Goal: Task Accomplishment & Management: Manage account settings

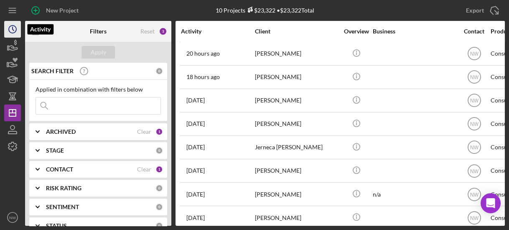
click at [8, 26] on icon "Icon/History" at bounding box center [12, 29] width 21 height 21
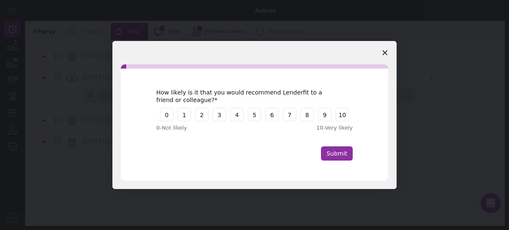
click at [388, 53] on span "Close survey" at bounding box center [384, 52] width 23 height 23
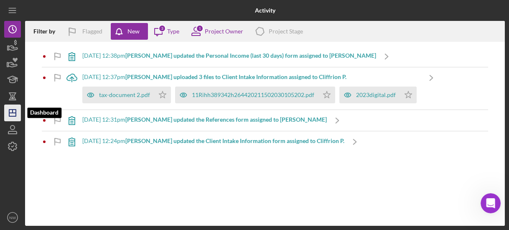
click at [15, 115] on icon "Icon/Dashboard" at bounding box center [12, 112] width 21 height 21
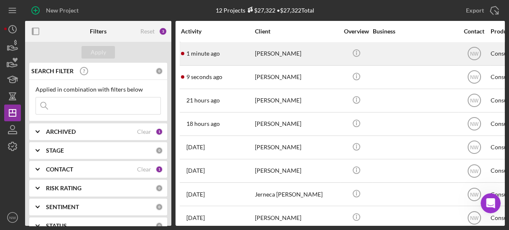
click at [271, 55] on div "[PERSON_NAME]" at bounding box center [297, 54] width 84 height 22
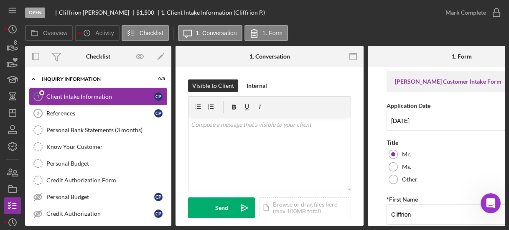
click at [45, 99] on icon "1" at bounding box center [38, 96] width 21 height 21
click at [378, 169] on form "[PERSON_NAME] Customer Intake Form Application Date [DATE] Title Mr. Ms. Other …" at bounding box center [462, 146] width 188 height 159
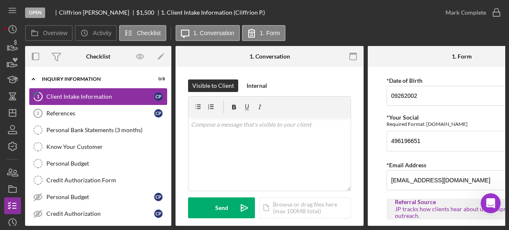
scroll to position [508, 0]
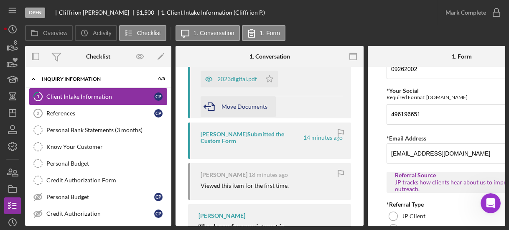
scroll to position [174, 0]
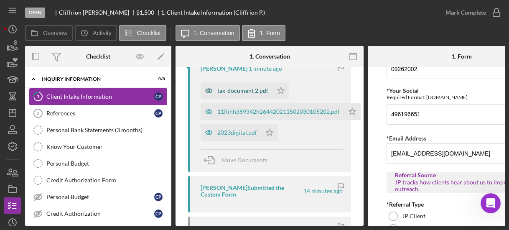
click at [234, 87] on div "tax-document 2.pdf" at bounding box center [242, 90] width 51 height 7
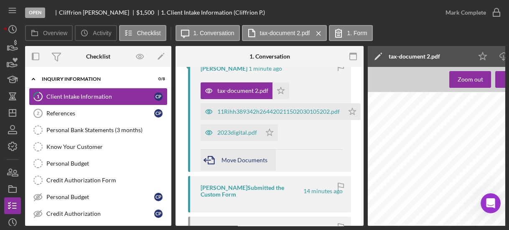
click at [229, 154] on div "Move Documents" at bounding box center [245, 160] width 46 height 21
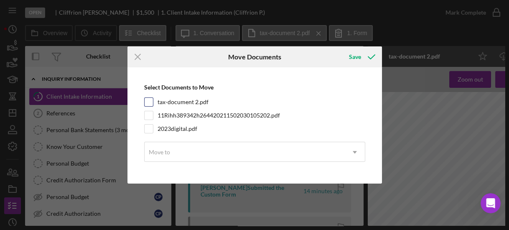
click at [149, 100] on input "tax-document 2.pdf" at bounding box center [149, 102] width 8 height 8
checkbox input "true"
click at [150, 114] on input "11Rihh389342h264420211502030105202.pdf" at bounding box center [149, 115] width 8 height 8
checkbox input "true"
click at [149, 128] on input "2023digital.pdf" at bounding box center [149, 129] width 8 height 8
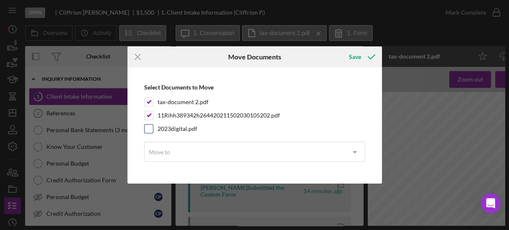
checkbox input "true"
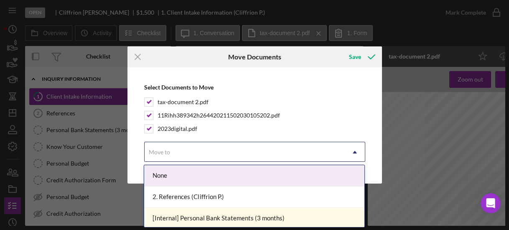
click at [181, 157] on div "Move to" at bounding box center [245, 152] width 200 height 19
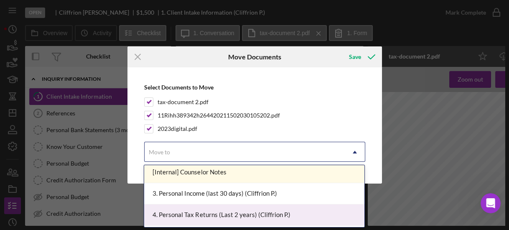
click at [290, 209] on div "4. Personal Tax Returns (Last 2 years) (Cliffrion P.)" at bounding box center [254, 214] width 220 height 21
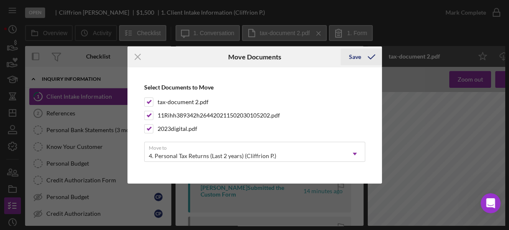
click at [355, 56] on div "Save" at bounding box center [355, 56] width 12 height 17
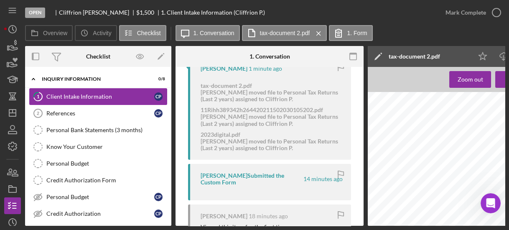
click at [102, 96] on div "Client Intake Information" at bounding box center [100, 96] width 108 height 7
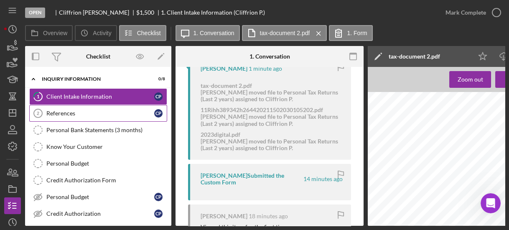
click at [100, 110] on div "References" at bounding box center [100, 113] width 108 height 7
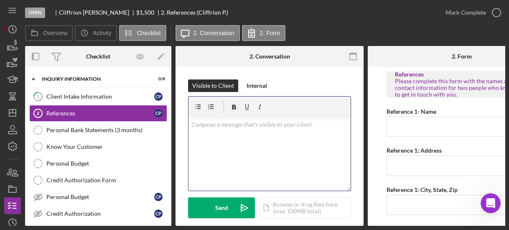
click at [300, 148] on div "v Color teal Color pink Remove color Add row above Add row below Add column bef…" at bounding box center [270, 153] width 162 height 73
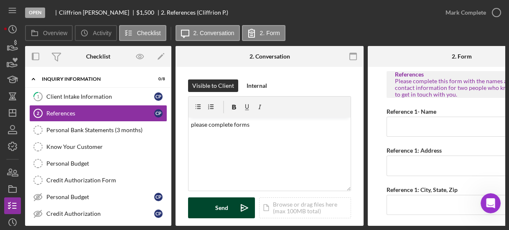
click at [222, 205] on div "Send" at bounding box center [221, 207] width 13 height 21
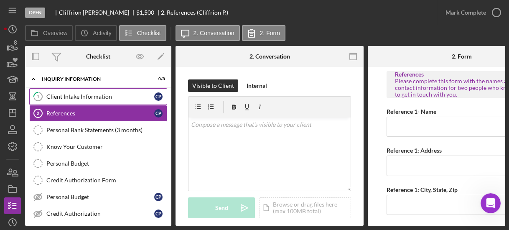
click at [102, 95] on div "Client Intake Information" at bounding box center [100, 96] width 108 height 7
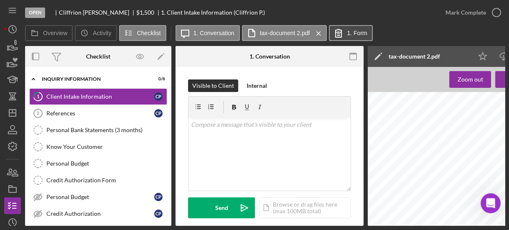
click at [348, 34] on label "1. Form" at bounding box center [357, 33] width 20 height 7
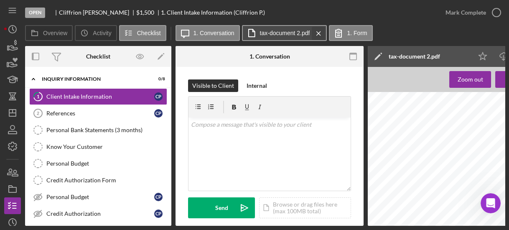
click at [318, 31] on icon "Icon/Menu Close" at bounding box center [318, 33] width 15 height 21
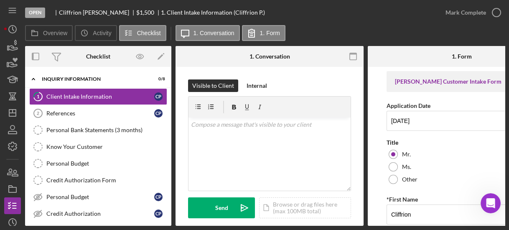
click at [380, 88] on form "[PERSON_NAME] Customer Intake Form Application Date [DATE] Title Mr. Ms. Other …" at bounding box center [462, 146] width 188 height 159
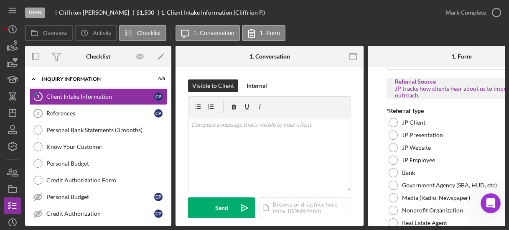
scroll to position [629, 0]
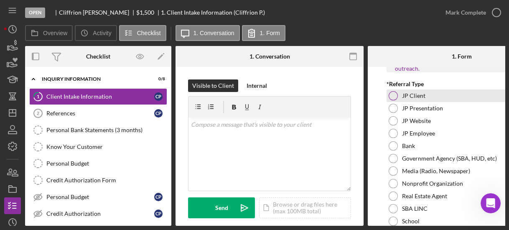
click at [392, 91] on div at bounding box center [393, 95] width 9 height 9
click at [380, 109] on form "[PERSON_NAME] Customer Intake Form Application Date [DATE] Title Mr. Ms. Other …" at bounding box center [462, 146] width 188 height 159
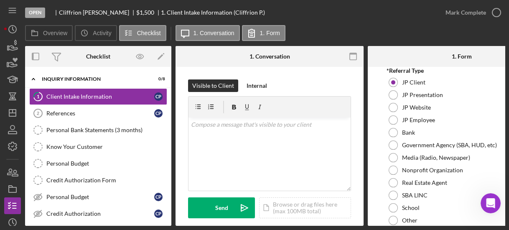
scroll to position [716, 0]
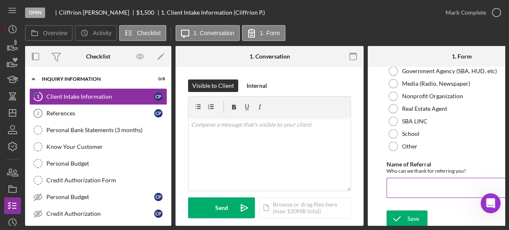
click at [401, 180] on input "Name of Referral" at bounding box center [462, 188] width 151 height 20
type input "[PERSON_NAME]"
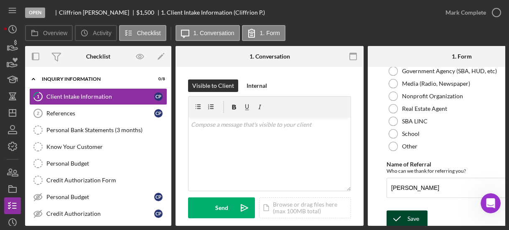
click at [401, 211] on icon "submit" at bounding box center [397, 218] width 21 height 21
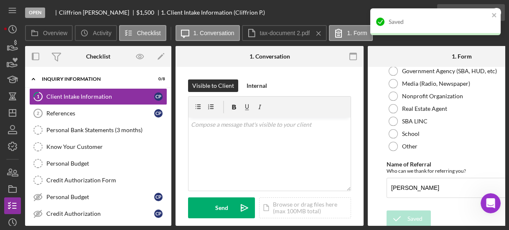
click at [495, 19] on div "Saved" at bounding box center [435, 21] width 130 height 27
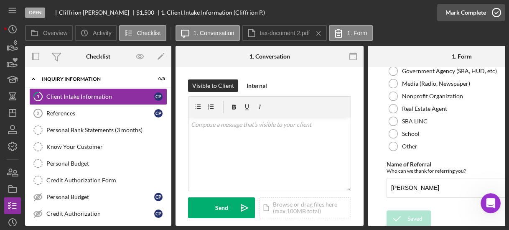
click at [496, 13] on icon "button" at bounding box center [496, 12] width 21 height 21
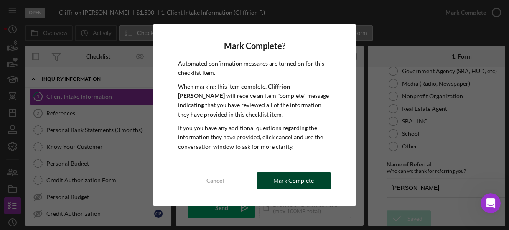
click at [273, 181] on button "Mark Complete" at bounding box center [294, 180] width 74 height 17
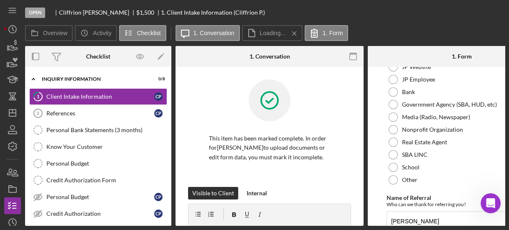
scroll to position [0, 0]
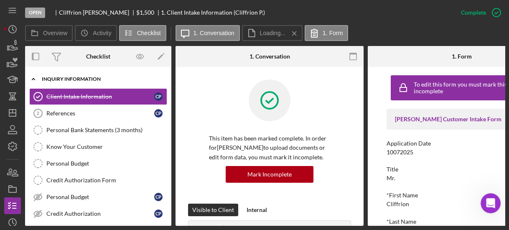
click at [32, 77] on icon "Icon/Expander" at bounding box center [33, 79] width 17 height 17
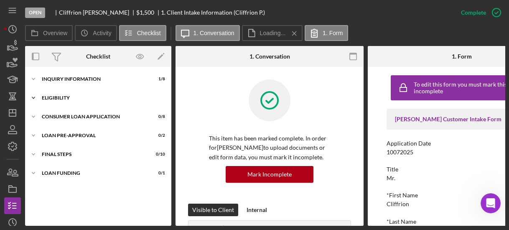
click at [35, 94] on icon "Icon/Expander" at bounding box center [33, 97] width 17 height 17
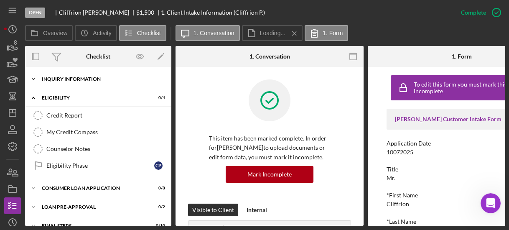
click at [33, 82] on icon "Icon/Expander" at bounding box center [33, 79] width 17 height 17
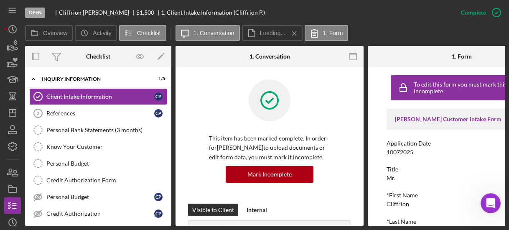
click at [168, 220] on div "Client Intake Information Client Intake Information C P References 2 References…" at bounding box center [98, 157] width 146 height 138
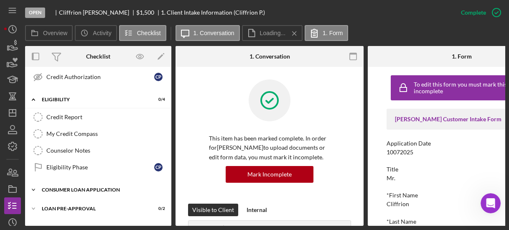
click at [36, 184] on icon "Icon/Expander" at bounding box center [33, 189] width 17 height 17
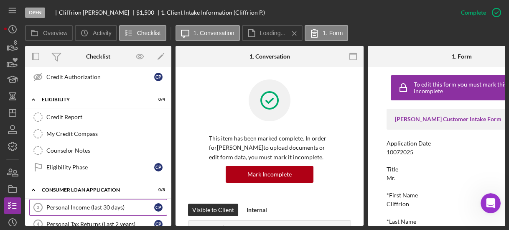
click at [66, 204] on div "Personal Income (last 30 days)" at bounding box center [100, 207] width 108 height 7
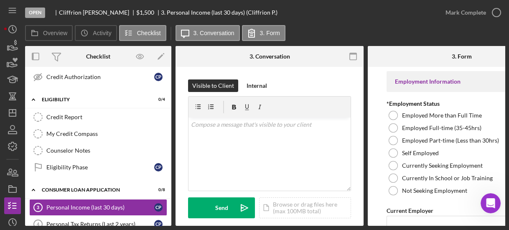
click at [233, 140] on div "v Color teal Color pink Remove color Add row above Add row below Add column bef…" at bounding box center [270, 153] width 162 height 73
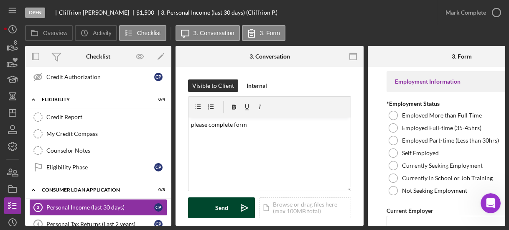
click at [228, 201] on button "Send Icon/icon-invite-send" at bounding box center [221, 207] width 67 height 21
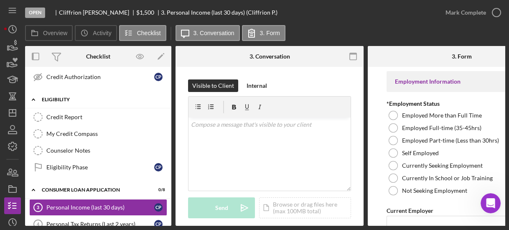
click at [33, 95] on icon "Icon/Expander" at bounding box center [33, 99] width 17 height 17
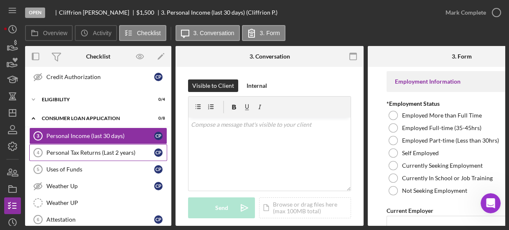
click at [54, 144] on link "Personal Tax Returns (Last 2 years) 4 Personal Tax Returns (Last 2 years) C P" at bounding box center [98, 152] width 138 height 17
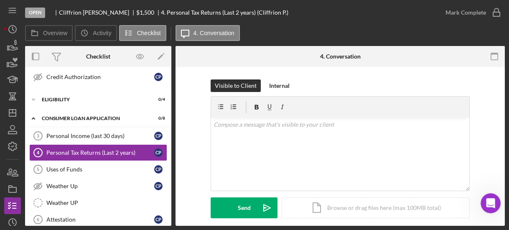
click at [202, 156] on div "Visible to Client Internal v Color teal Color pink Remove color Add row above A…" at bounding box center [340, 154] width 304 height 151
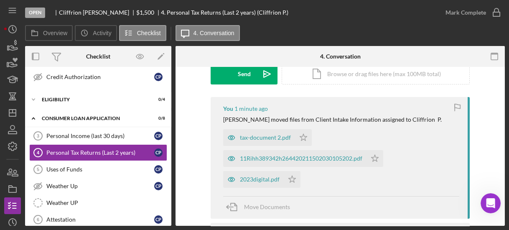
scroll to position [187, 0]
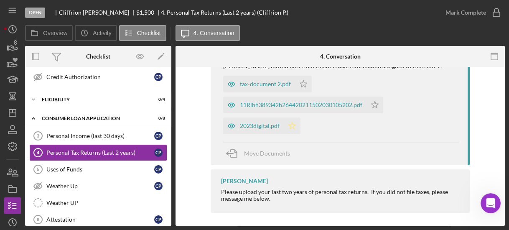
click at [289, 125] on polygon "button" at bounding box center [292, 125] width 7 height 7
click at [256, 126] on div "2023digital.pdf" at bounding box center [260, 126] width 40 height 7
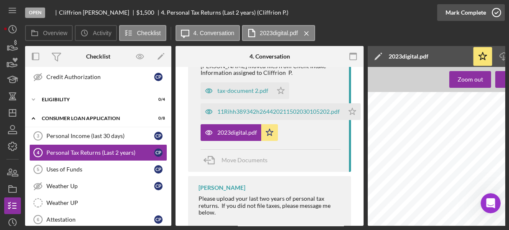
click at [495, 15] on icon "button" at bounding box center [496, 12] width 21 height 21
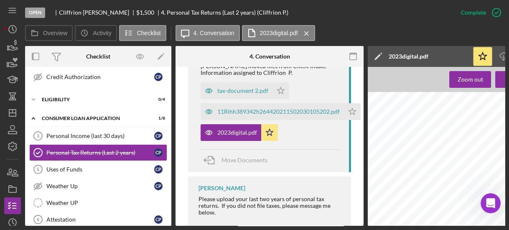
scroll to position [234, 0]
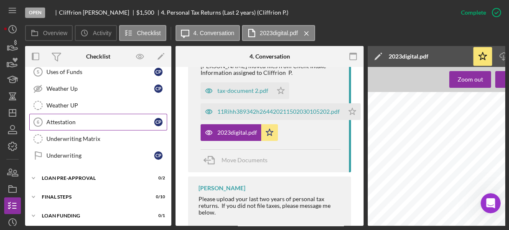
click at [53, 119] on div "Attestation" at bounding box center [100, 122] width 108 height 7
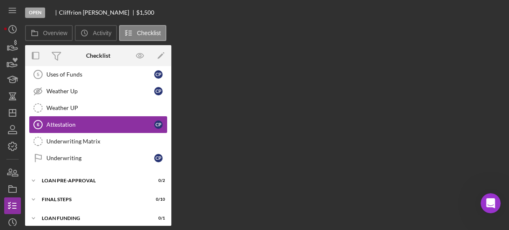
scroll to position [234, 0]
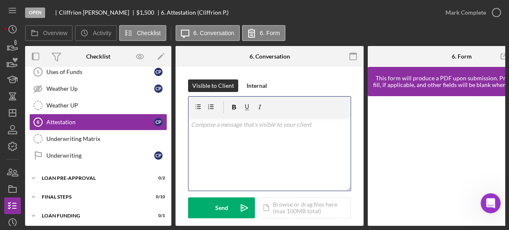
click at [232, 146] on div "v Color teal Color pink Remove color Add row above Add row below Add column bef…" at bounding box center [270, 153] width 162 height 73
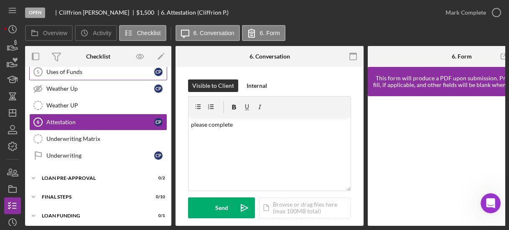
click at [88, 70] on div "Uses of Funds" at bounding box center [100, 72] width 108 height 7
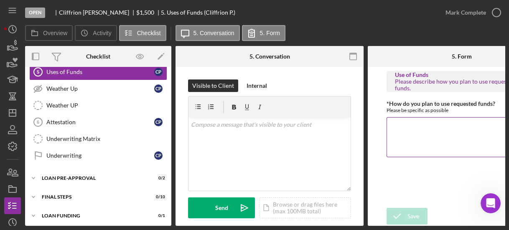
click at [409, 128] on textarea "*How do you plan to use requested funds?" at bounding box center [462, 137] width 151 height 40
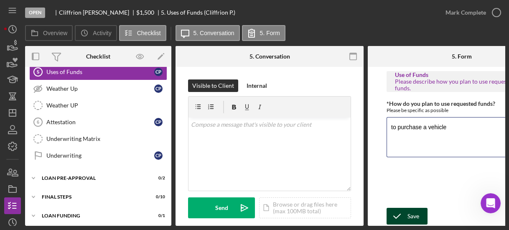
type textarea "to purchase a vehicle"
click at [399, 209] on icon "submit" at bounding box center [397, 216] width 21 height 21
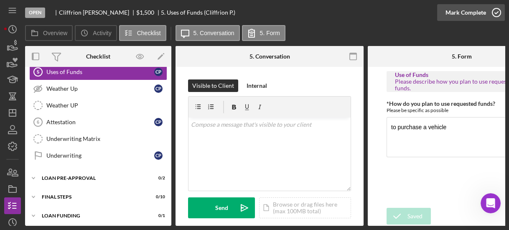
click at [495, 14] on icon "button" at bounding box center [496, 12] width 21 height 21
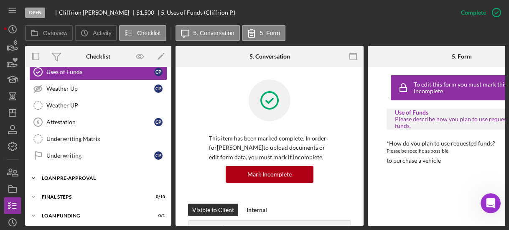
click at [34, 170] on icon "Icon/Expander" at bounding box center [33, 178] width 17 height 17
click at [168, 217] on div "Loan Approval Loan Approval Loan Pre-Approval Loan Pre-Approval C P" at bounding box center [98, 206] width 146 height 38
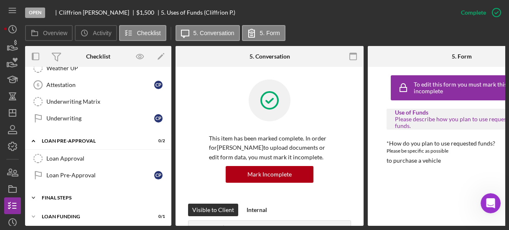
click at [32, 191] on icon "Icon/Expander" at bounding box center [33, 197] width 17 height 17
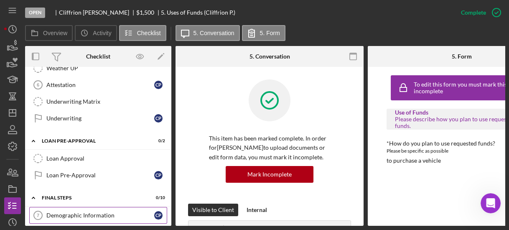
click at [67, 212] on div "Demographic Information" at bounding box center [100, 215] width 108 height 7
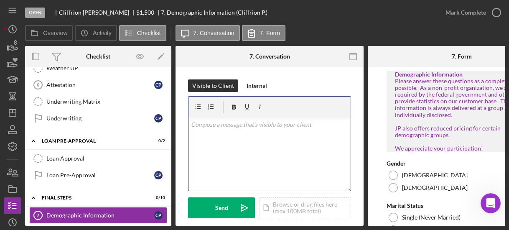
click at [248, 125] on p at bounding box center [270, 124] width 158 height 9
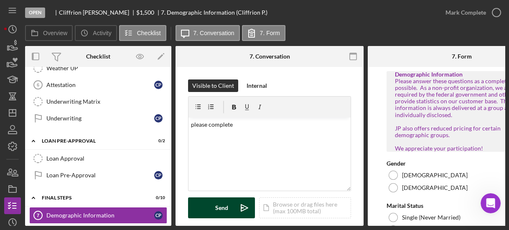
click at [221, 204] on div "Send" at bounding box center [221, 207] width 13 height 21
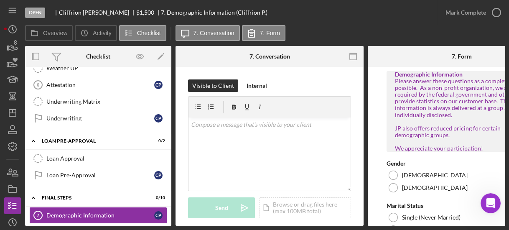
scroll to position [408, 0]
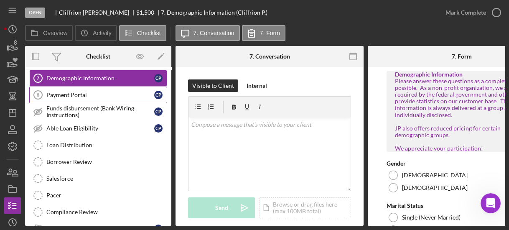
click at [70, 92] on div "Payment Portal" at bounding box center [100, 95] width 108 height 7
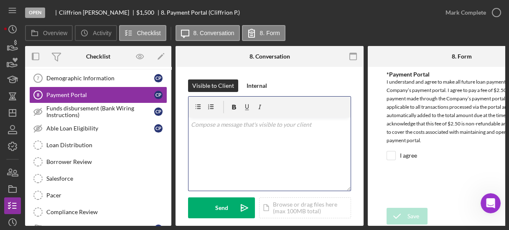
click at [213, 145] on div "v Color teal Color pink Remove color Add row above Add row below Add column bef…" at bounding box center [270, 153] width 162 height 73
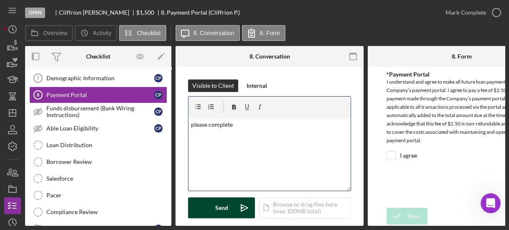
click at [224, 206] on div "Send" at bounding box center [221, 207] width 13 height 21
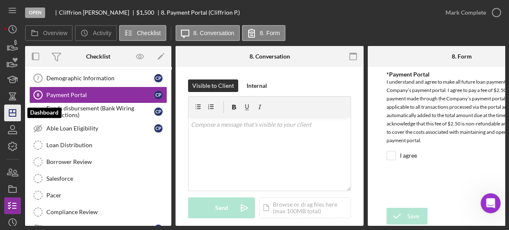
click at [10, 114] on icon "Icon/Dashboard" at bounding box center [12, 112] width 21 height 21
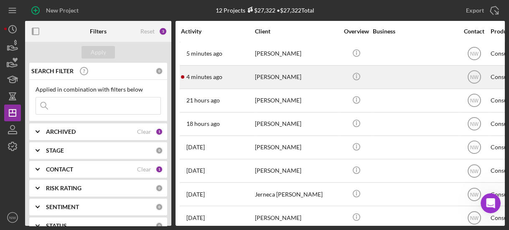
click at [263, 78] on div "[PERSON_NAME]" at bounding box center [297, 77] width 84 height 22
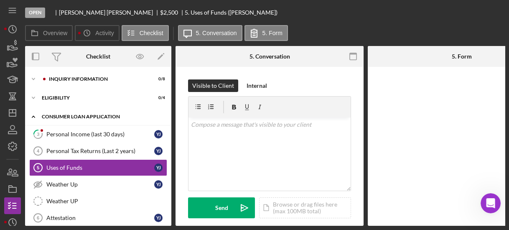
scroll to position [20, 0]
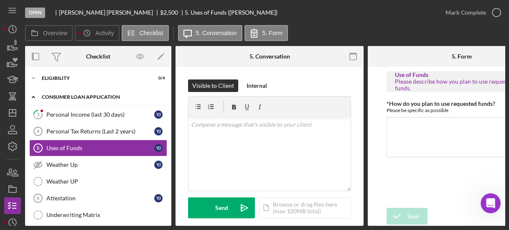
click at [33, 97] on icon "Icon/Expander" at bounding box center [33, 97] width 17 height 17
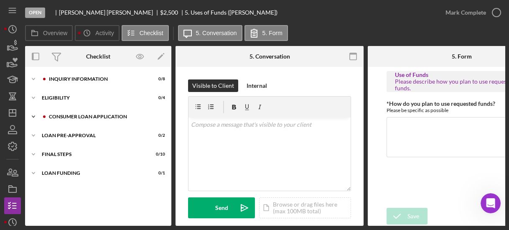
scroll to position [0, 0]
click at [33, 80] on icon "Icon/Expander" at bounding box center [33, 79] width 17 height 17
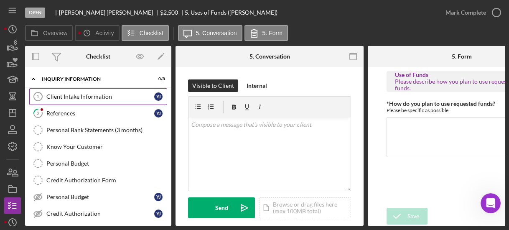
click at [62, 96] on div "Client Intake Information" at bounding box center [100, 96] width 108 height 7
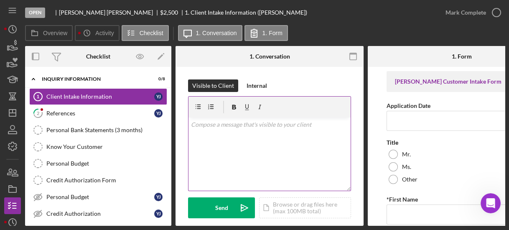
click at [279, 139] on div "v Color teal Color pink Remove color Add row above Add row below Add column bef…" at bounding box center [270, 153] width 162 height 73
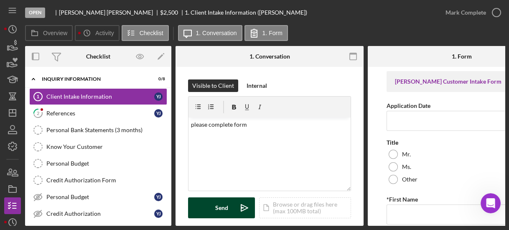
click at [219, 205] on div "Send" at bounding box center [221, 207] width 13 height 21
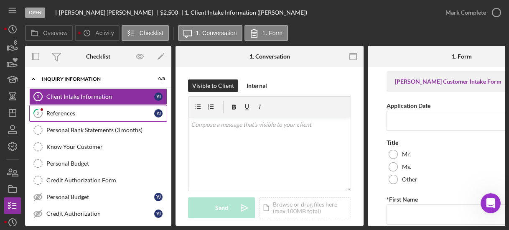
click at [91, 112] on div "References" at bounding box center [100, 113] width 108 height 7
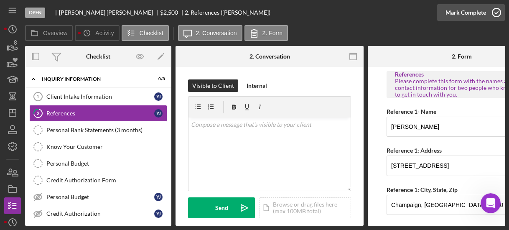
click at [497, 15] on icon "button" at bounding box center [496, 12] width 21 height 21
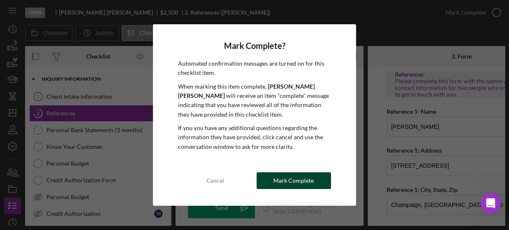
click at [305, 177] on div "Mark Complete" at bounding box center [293, 180] width 41 height 17
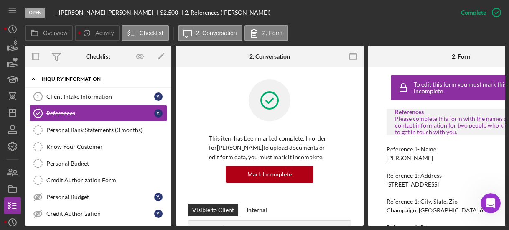
click at [29, 75] on icon "Icon/Expander" at bounding box center [33, 79] width 17 height 17
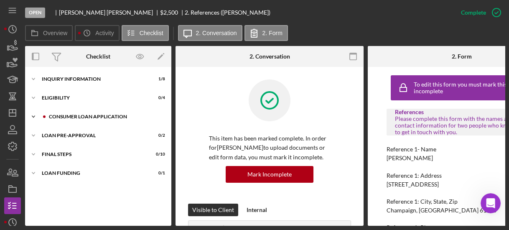
click at [33, 113] on icon "Icon/Expander" at bounding box center [33, 116] width 17 height 17
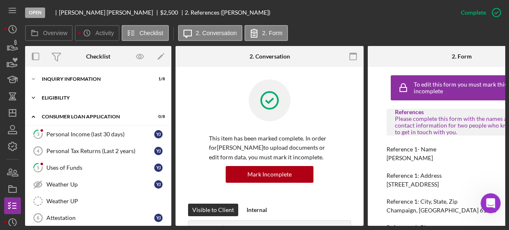
click at [34, 97] on polyline at bounding box center [33, 98] width 3 height 2
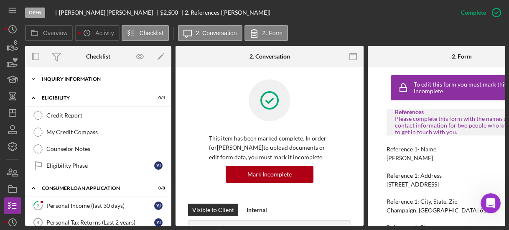
click at [32, 75] on icon "Icon/Expander" at bounding box center [33, 79] width 17 height 17
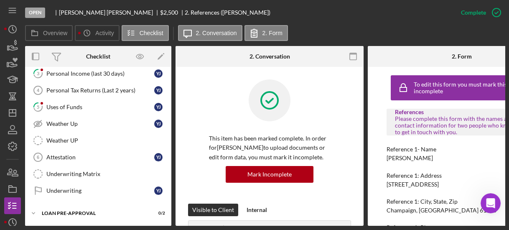
scroll to position [284, 0]
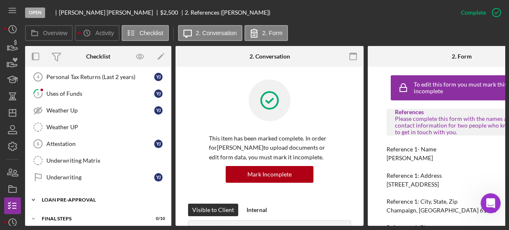
click at [36, 192] on icon "Icon/Expander" at bounding box center [33, 199] width 17 height 17
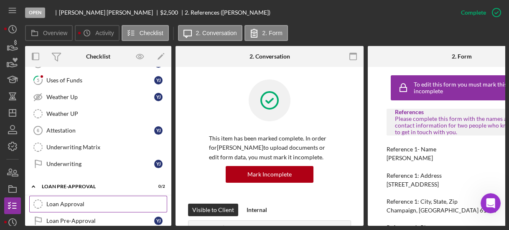
scroll to position [342, 0]
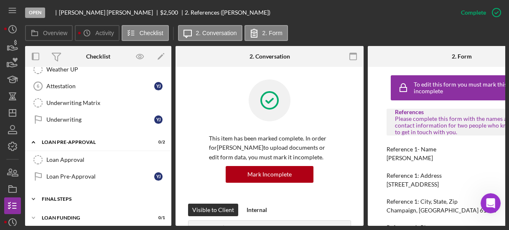
click at [33, 191] on icon "Icon/Expander" at bounding box center [33, 199] width 17 height 17
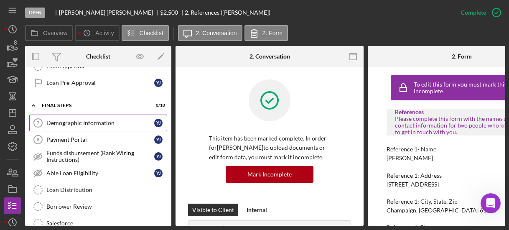
scroll to position [475, 0]
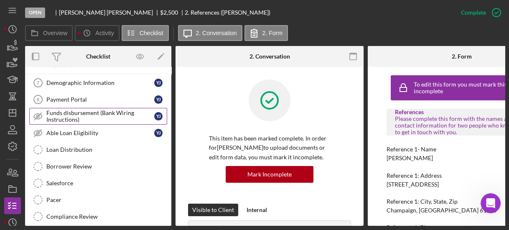
click at [67, 110] on div "Funds disbursement (Bank Wiring Instructions)" at bounding box center [100, 116] width 108 height 13
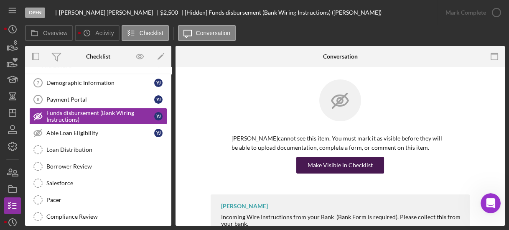
click at [312, 163] on div "Make Visible in Checklist" at bounding box center [340, 165] width 65 height 17
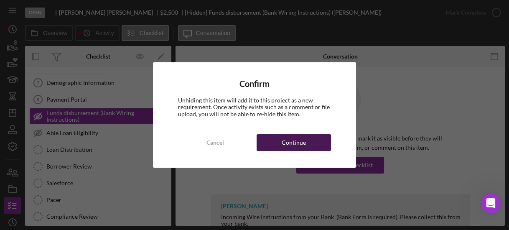
click at [294, 145] on div "Continue" at bounding box center [294, 142] width 24 height 17
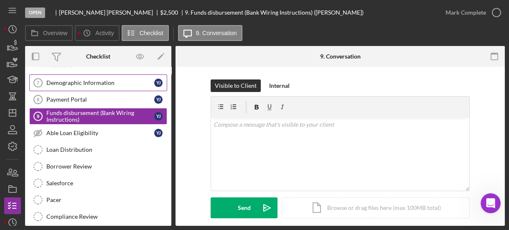
click at [111, 79] on link "Demographic Information 7 Demographic Information Y J" at bounding box center [98, 82] width 138 height 17
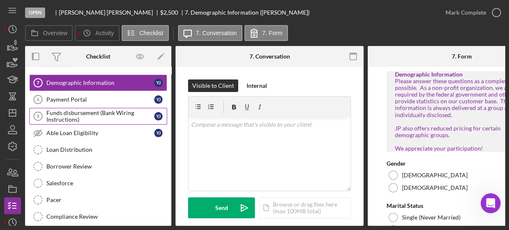
click at [58, 110] on div "Funds disbursement (Bank Wiring Instructions)" at bounding box center [100, 116] width 108 height 13
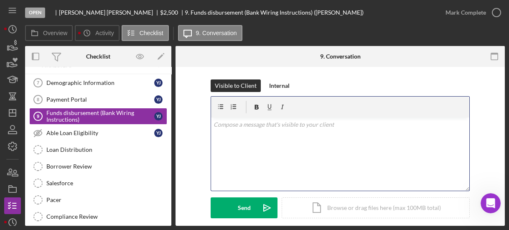
click at [222, 156] on div "v Color teal Color pink Remove color Add row above Add row below Add column bef…" at bounding box center [340, 153] width 258 height 73
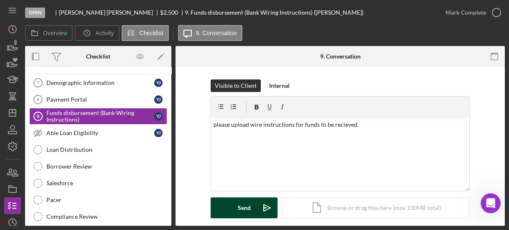
click at [231, 212] on button "Send Icon/icon-invite-send" at bounding box center [244, 207] width 67 height 21
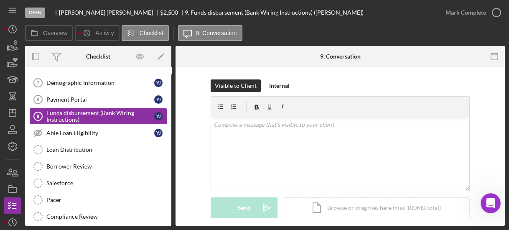
click at [168, 222] on div "Demographic Information 7 Demographic Information Y J Payment Portal 8 Payment …" at bounding box center [98, 159] width 146 height 171
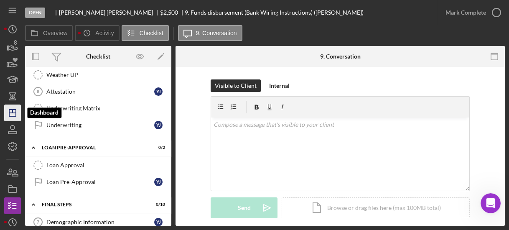
click at [12, 113] on line "button" at bounding box center [12, 113] width 7 height 0
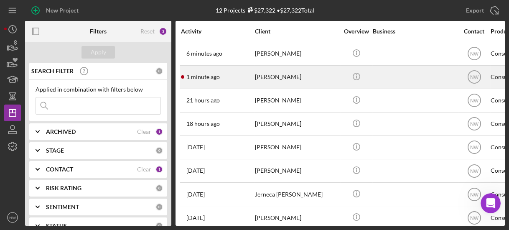
click at [271, 84] on div "[PERSON_NAME]" at bounding box center [297, 77] width 84 height 22
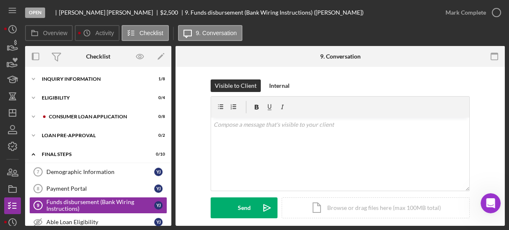
scroll to position [57, 0]
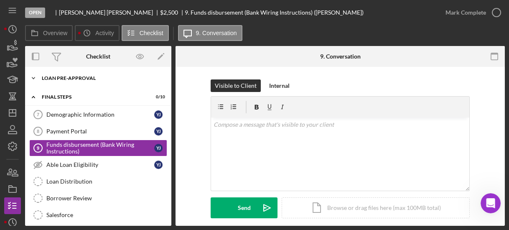
click at [37, 79] on icon "Icon/Expander" at bounding box center [33, 78] width 17 height 17
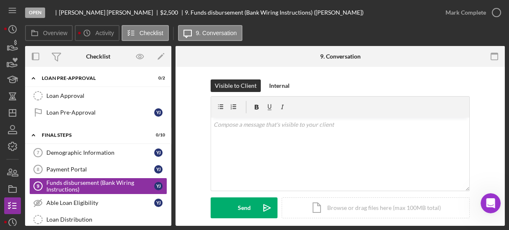
scroll to position [0, 0]
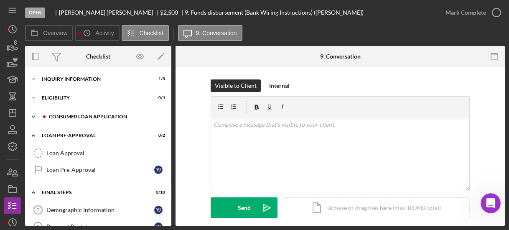
click at [81, 112] on div "Icon/Expander Consumer Loan Application 0 / 8" at bounding box center [98, 116] width 146 height 17
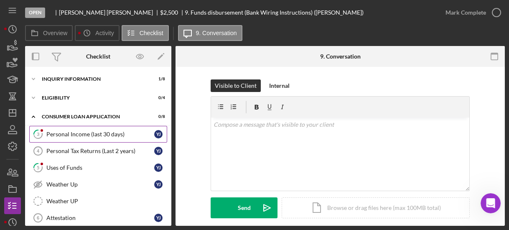
click at [88, 131] on div "Personal Income (last 30 days)" at bounding box center [100, 134] width 108 height 7
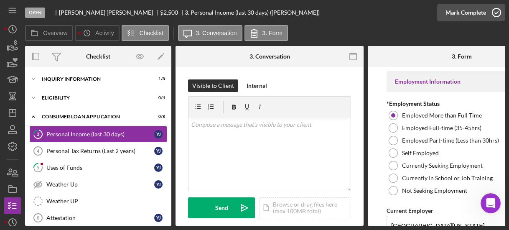
click at [497, 15] on icon "button" at bounding box center [496, 12] width 21 height 21
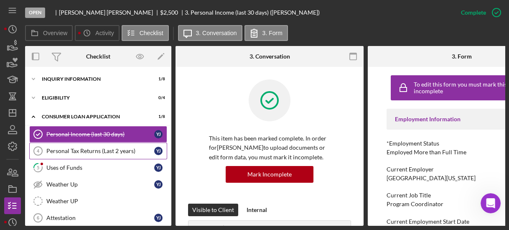
click at [104, 150] on div "Personal Tax Returns (Last 2 years)" at bounding box center [100, 151] width 108 height 7
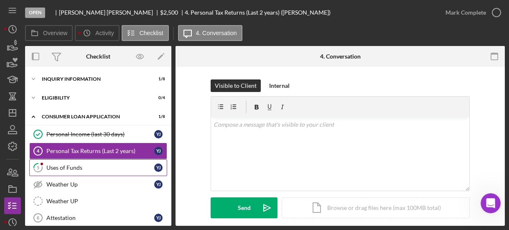
click at [100, 169] on div "Uses of Funds" at bounding box center [100, 167] width 108 height 7
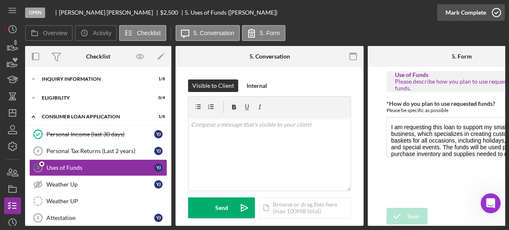
click at [495, 14] on icon "button" at bounding box center [496, 12] width 21 height 21
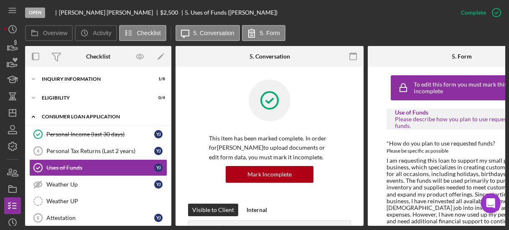
click at [32, 113] on icon "Icon/Expander" at bounding box center [33, 116] width 17 height 17
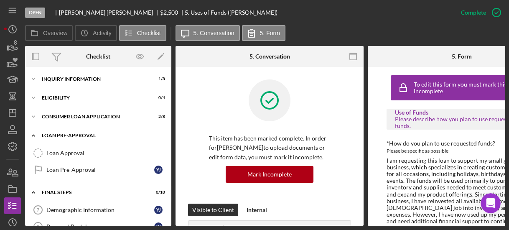
click at [35, 133] on icon "Icon/Expander" at bounding box center [33, 135] width 17 height 17
